Goal: Obtain resource: Obtain resource

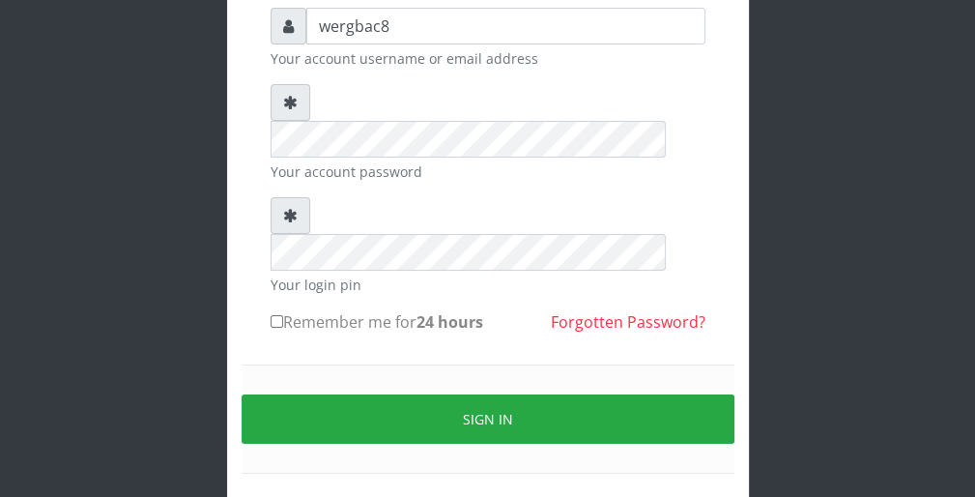
scroll to position [178, 0]
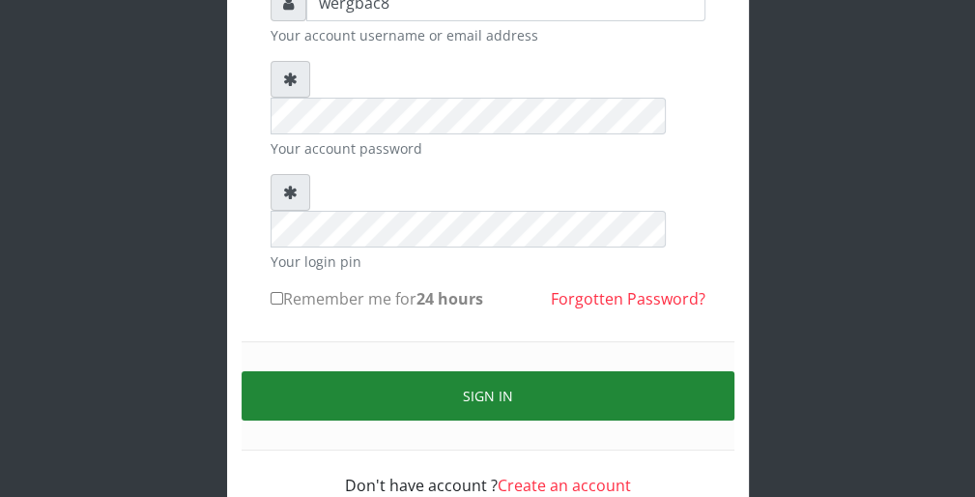
click at [705, 371] on button "Sign in" at bounding box center [488, 395] width 493 height 49
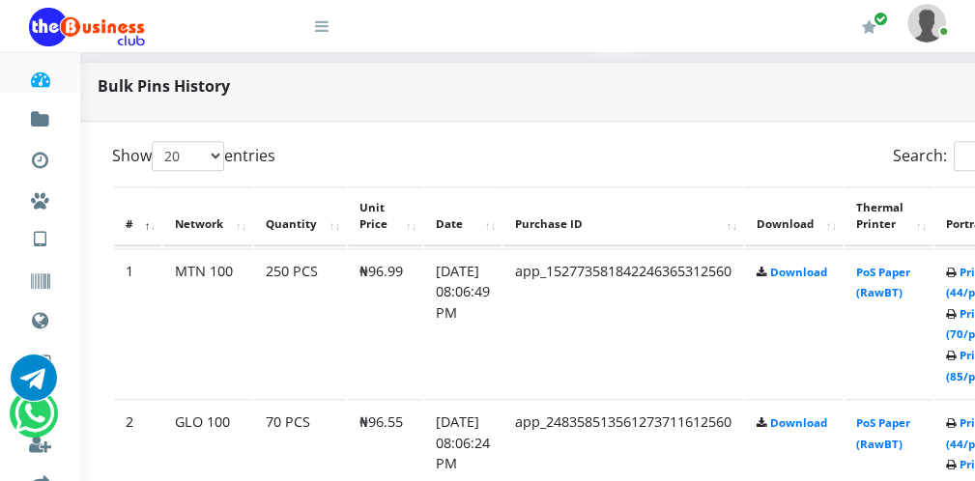
scroll to position [928, 39]
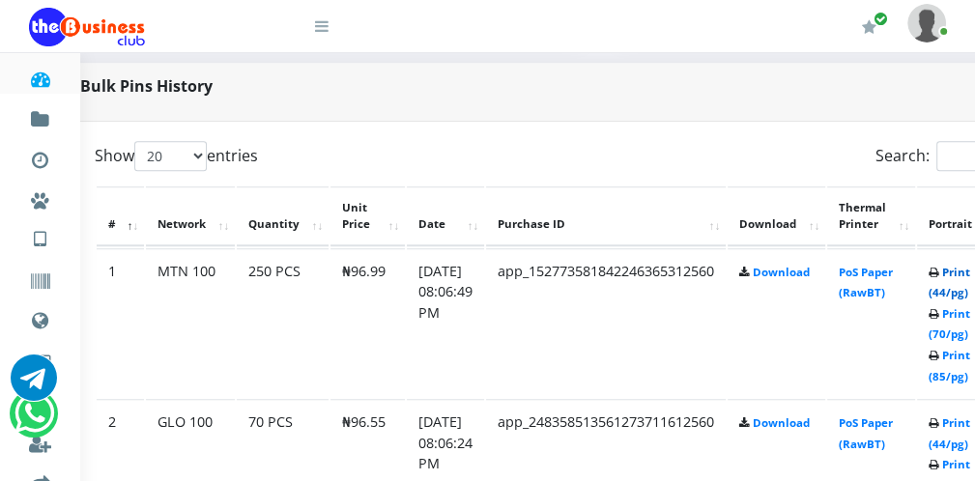
click at [965, 288] on link "Print (44/pg)" at bounding box center [950, 283] width 42 height 36
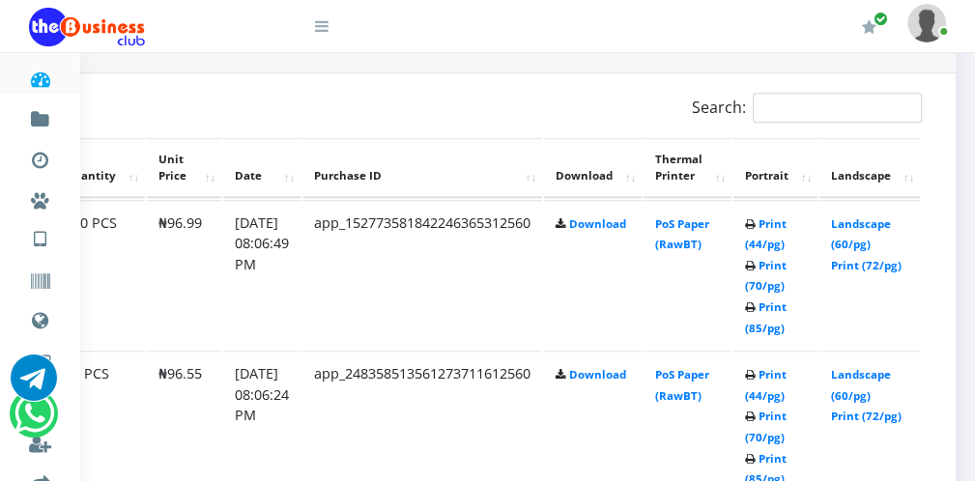
scroll to position [1005, 227]
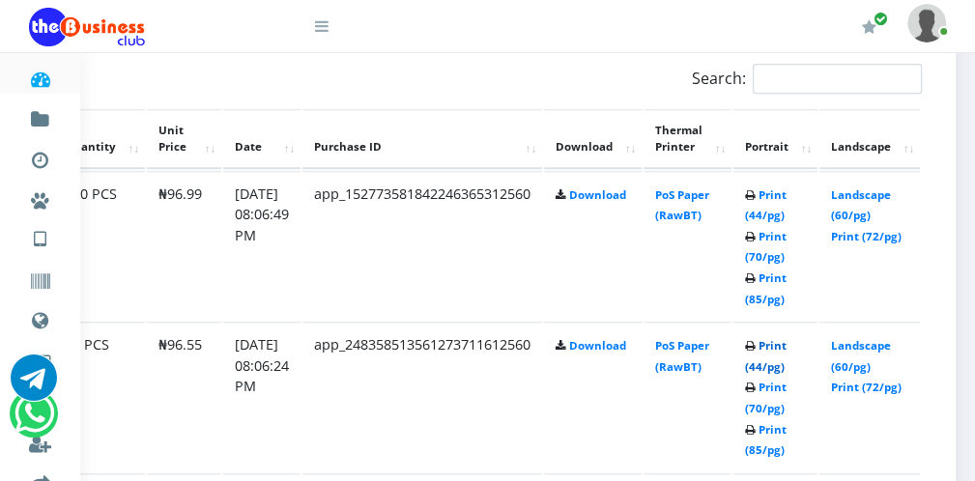
click at [773, 358] on link "Print (44/pg)" at bounding box center [766, 356] width 42 height 36
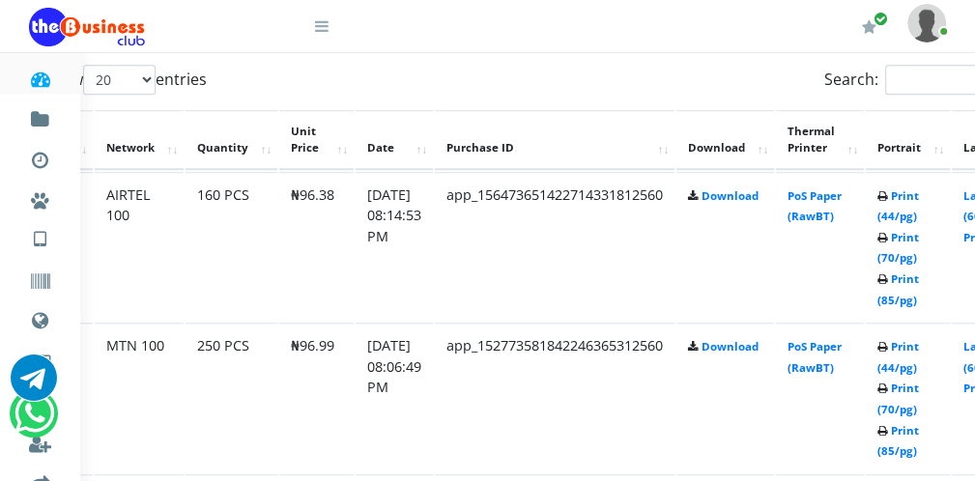
scroll to position [1004, 72]
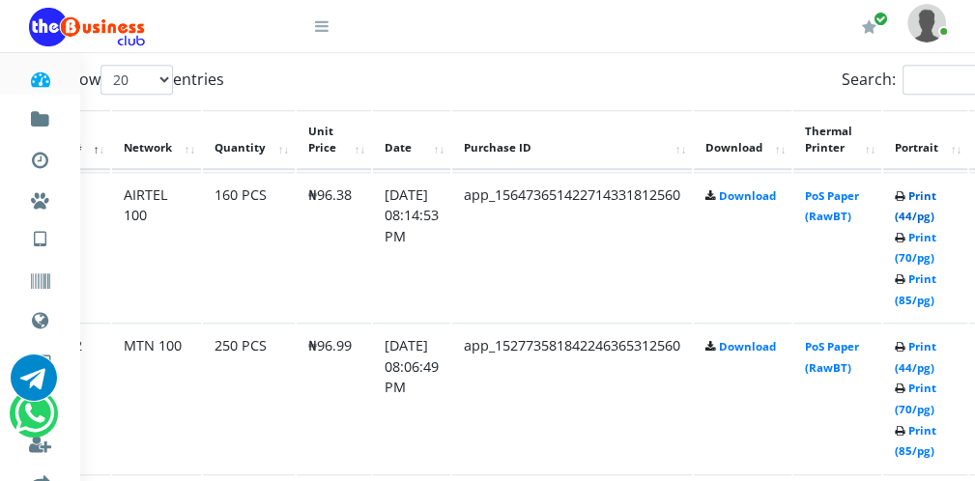
click at [920, 215] on link "Print (44/pg)" at bounding box center [916, 206] width 42 height 36
click at [920, 212] on link "Print (44/pg)" at bounding box center [916, 206] width 42 height 36
